Goal: Information Seeking & Learning: Find specific fact

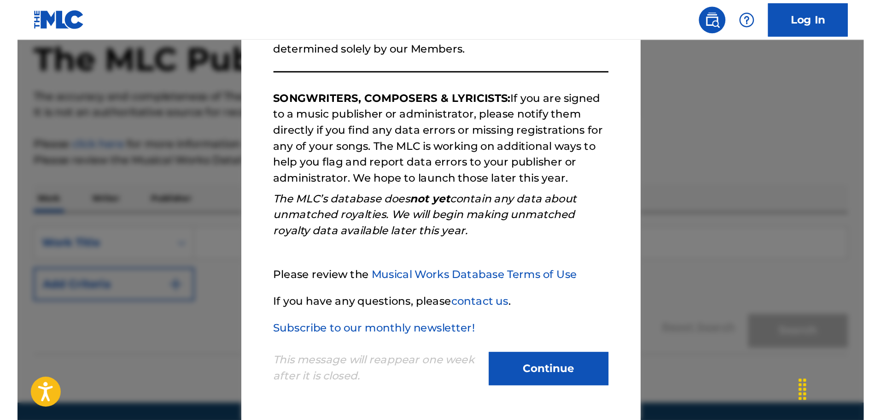
scroll to position [80, 0]
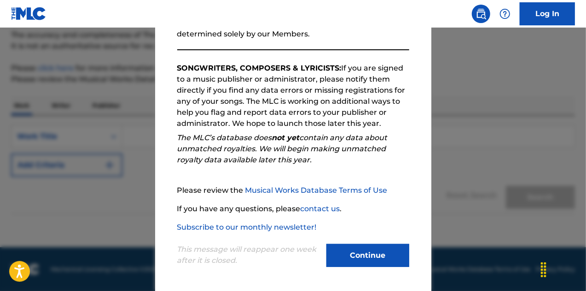
click at [369, 251] on button "Continue" at bounding box center [368, 255] width 83 height 23
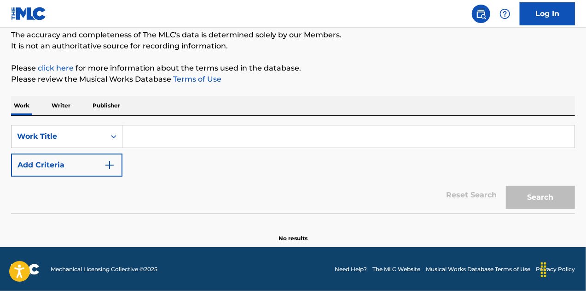
click at [143, 140] on input "Search Form" at bounding box center [349, 136] width 452 height 22
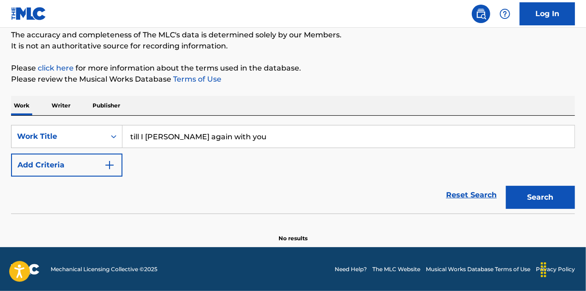
type input "till I [PERSON_NAME] again with you"
click at [506, 186] on button "Search" at bounding box center [540, 197] width 69 height 23
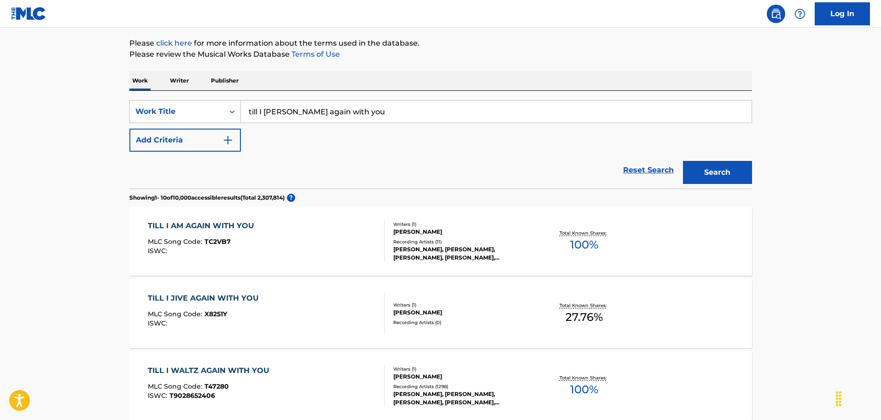
scroll to position [126, 0]
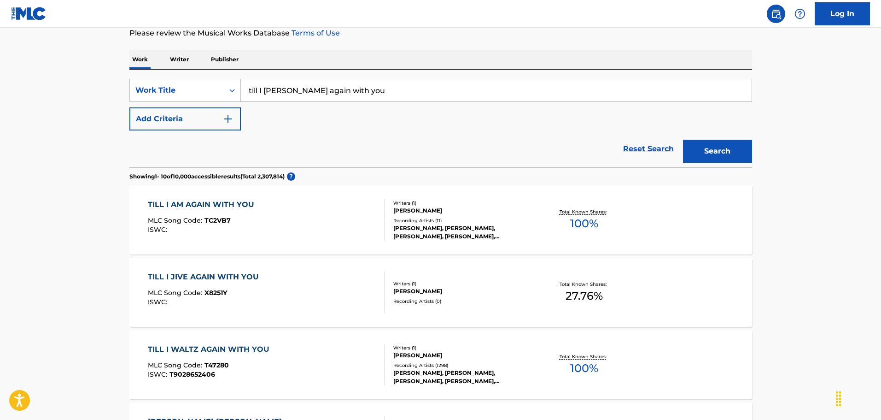
click at [243, 206] on div "TILL I AM AGAIN WITH YOU" at bounding box center [203, 204] width 111 height 11
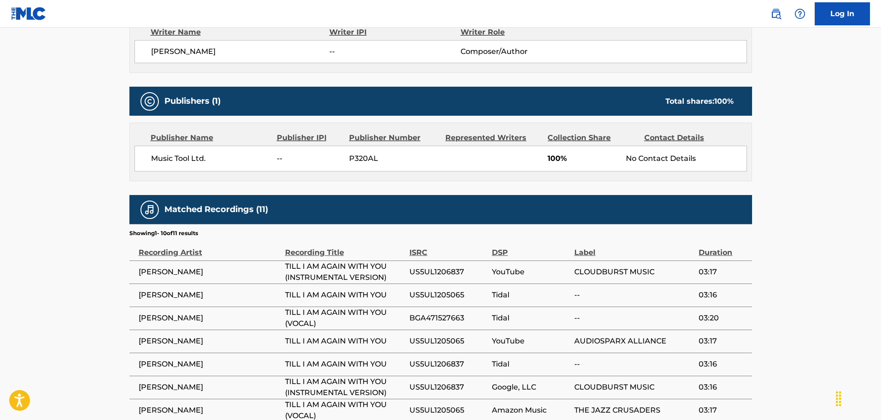
scroll to position [345, 0]
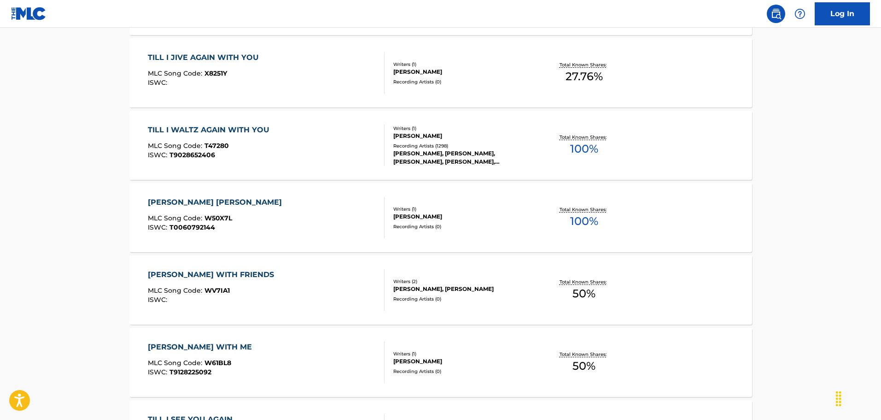
scroll to position [126, 0]
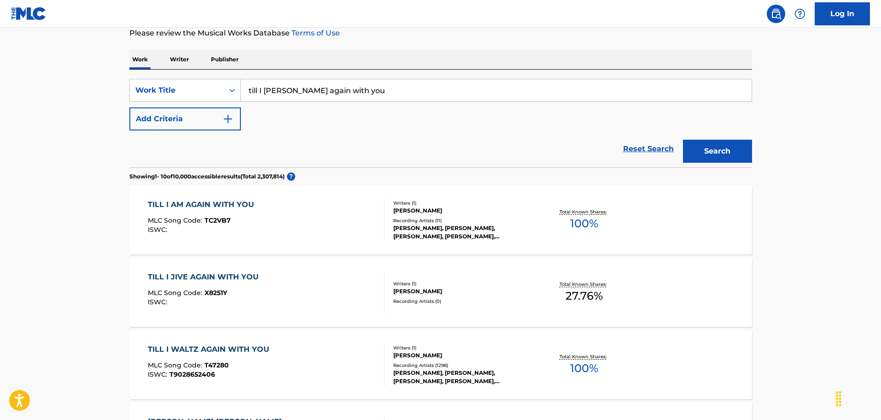
click at [277, 90] on input "till I [PERSON_NAME] again with you" at bounding box center [496, 90] width 511 height 22
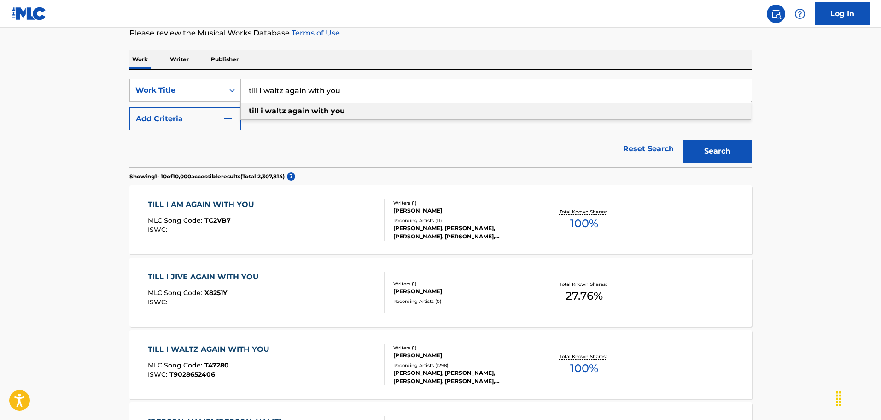
click at [339, 111] on strong "you" at bounding box center [338, 110] width 14 height 9
type input "till i waltz again with you"
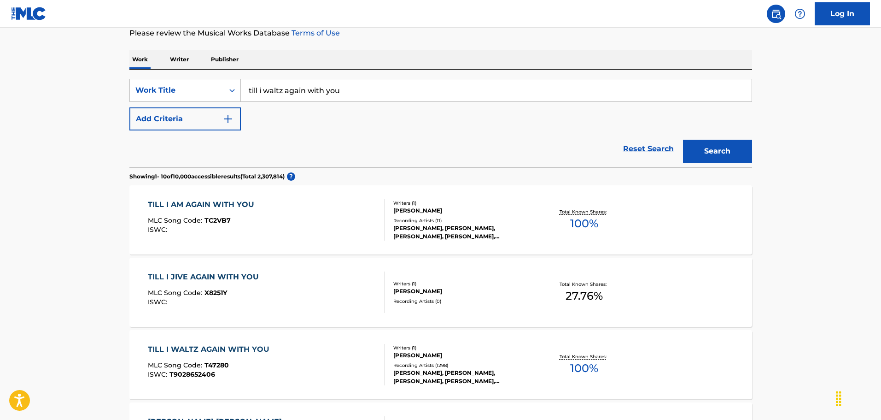
click at [586, 148] on button "Search" at bounding box center [717, 151] width 69 height 23
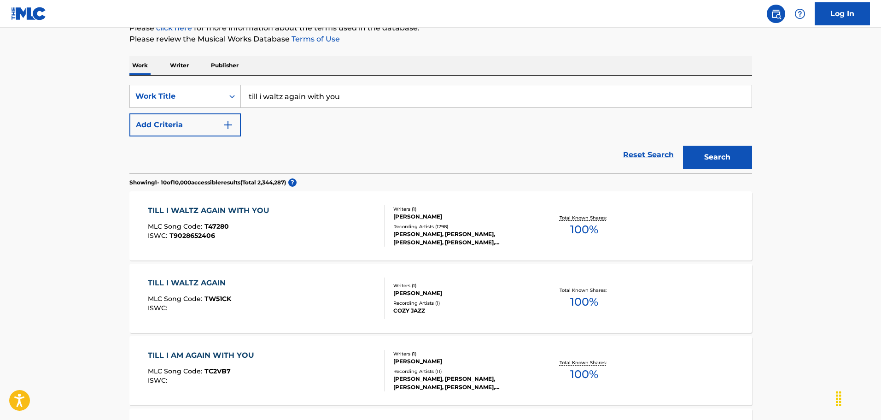
scroll to position [127, 0]
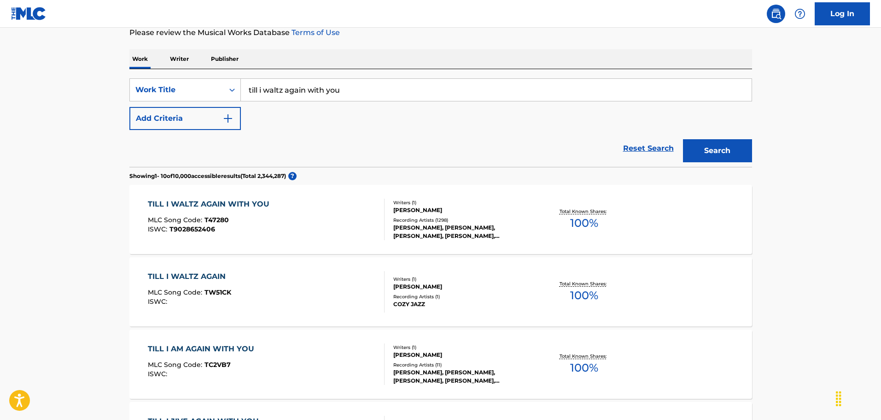
click at [341, 211] on div "TILL I WALTZ AGAIN WITH YOU MLC Song Code : T47280 ISWC : T9028652406" at bounding box center [266, 219] width 237 height 41
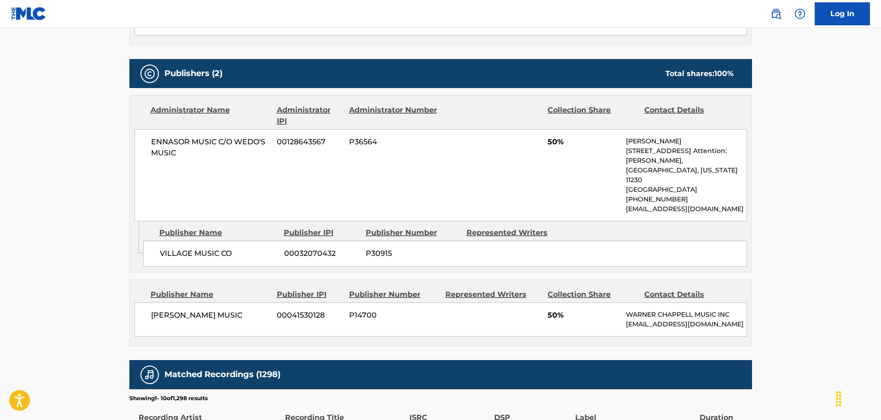
scroll to position [369, 0]
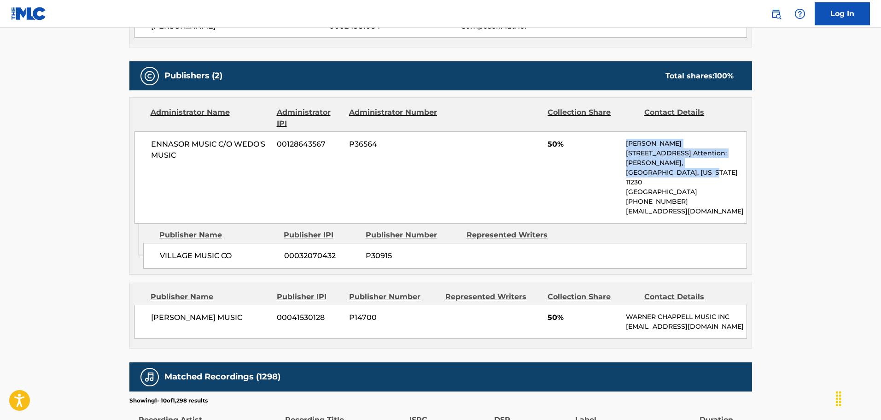
drag, startPoint x: 625, startPoint y: 145, endPoint x: 719, endPoint y: 171, distance: 97.0
click at [586, 171] on div "ENNASOR MUSIC C/O WEDO'S MUSIC 00128643567 P36564 50% [PERSON_NAME] [STREET_ADD…" at bounding box center [441, 177] width 613 height 92
click at [586, 159] on p "[STREET_ADDRESS] Attention: [PERSON_NAME]," at bounding box center [686, 157] width 120 height 19
drag, startPoint x: 627, startPoint y: 152, endPoint x: 721, endPoint y: 154, distance: 94.5
click at [586, 154] on p "[STREET_ADDRESS] Attention: [PERSON_NAME]," at bounding box center [686, 157] width 120 height 19
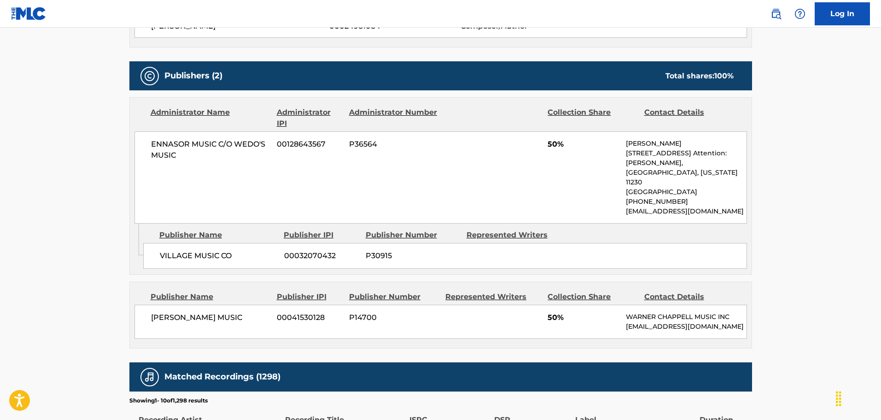
click at [586, 167] on p "[STREET_ADDRESS] Attention: [PERSON_NAME]," at bounding box center [686, 157] width 120 height 19
click at [172, 141] on span "ENNASOR MUSIC C/O WEDO'S MUSIC" at bounding box center [210, 150] width 119 height 22
click at [161, 142] on span "ENNASOR MUSIC C/O WEDO'S MUSIC" at bounding box center [210, 150] width 119 height 22
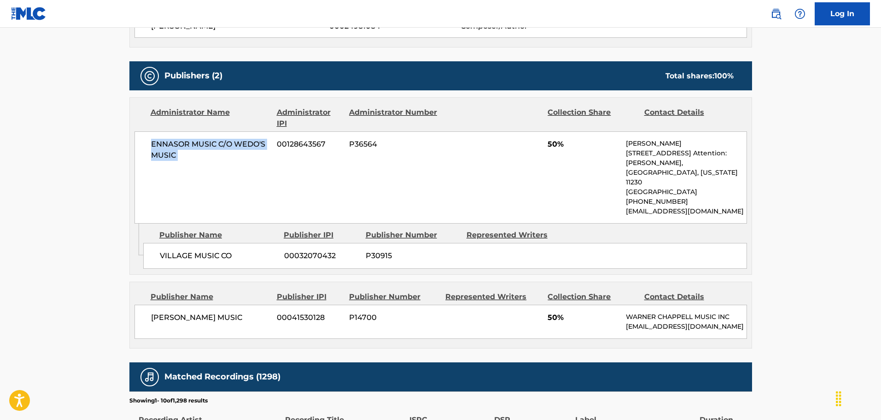
click at [161, 142] on span "ENNASOR MUSIC C/O WEDO'S MUSIC" at bounding box center [210, 150] width 119 height 22
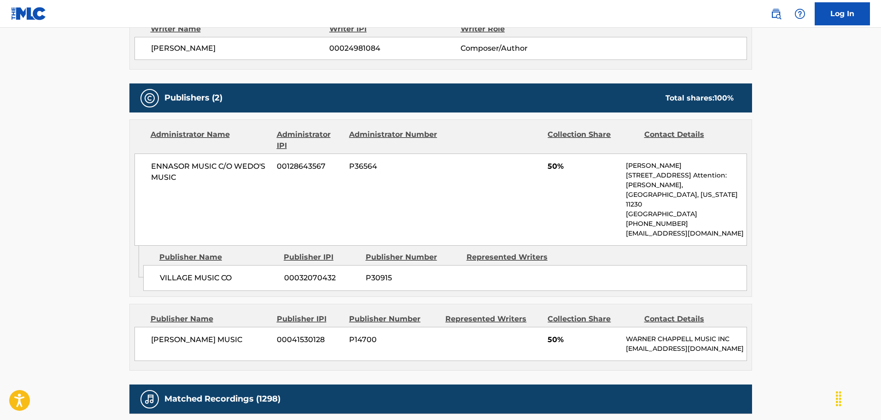
scroll to position [345, 0]
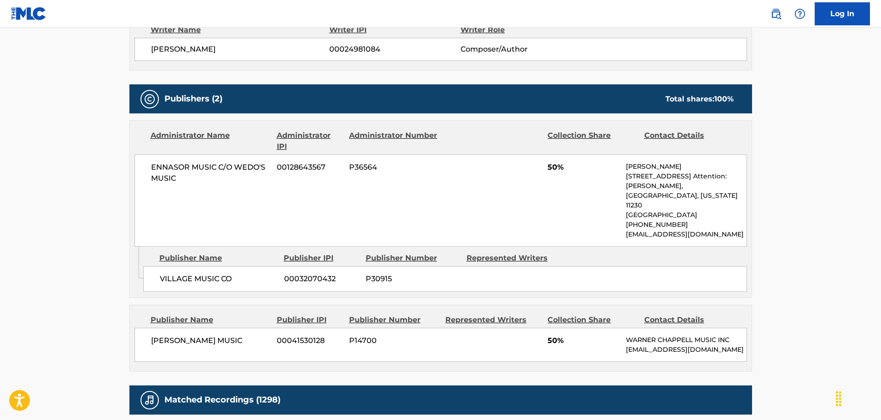
click at [586, 185] on p "[STREET_ADDRESS] Attention: [PERSON_NAME]," at bounding box center [686, 180] width 120 height 19
